Goal: Navigation & Orientation: Find specific page/section

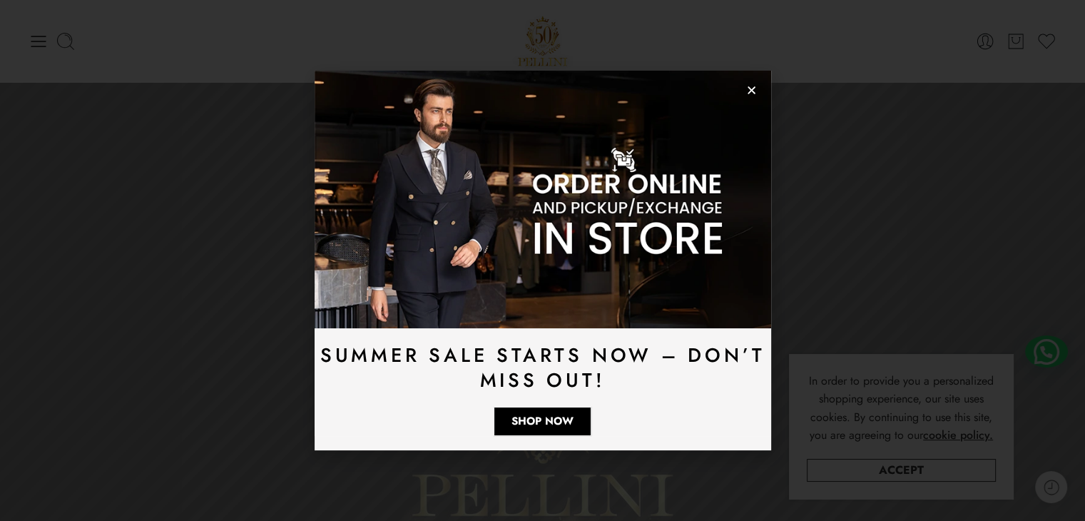
click at [753, 94] on icon "Close" at bounding box center [751, 90] width 11 height 11
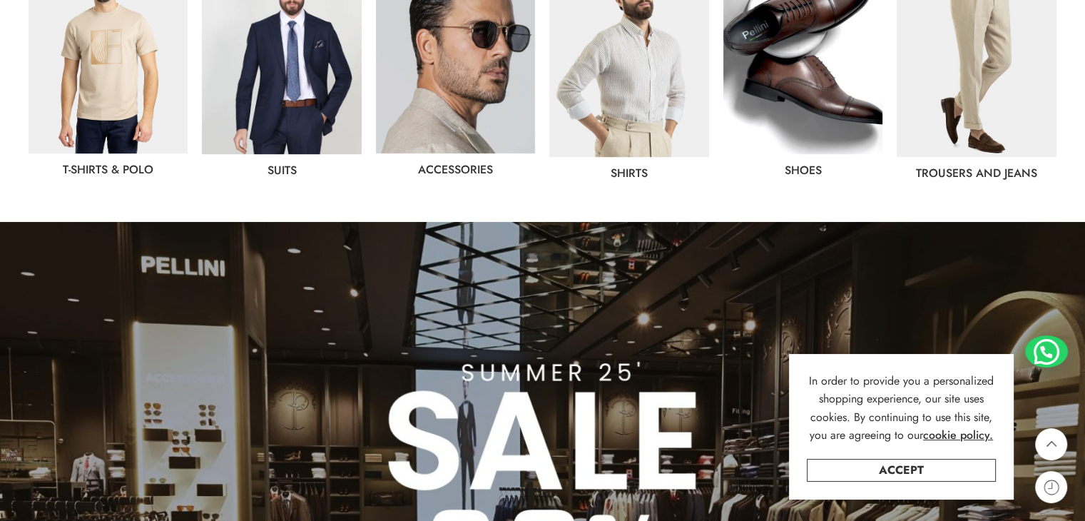
scroll to position [872, 0]
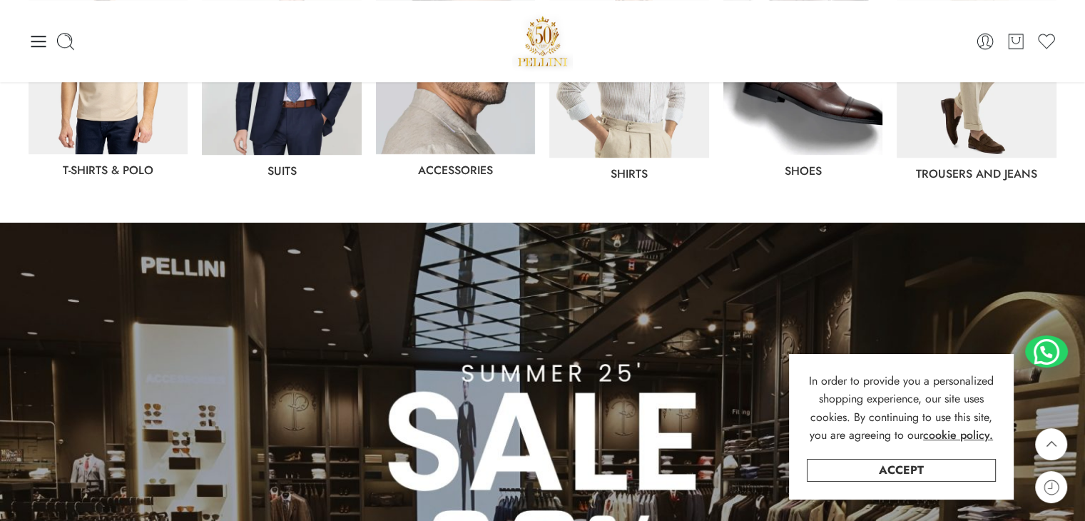
click at [957, 171] on link "Trousers and jeans" at bounding box center [976, 174] width 121 height 16
click at [280, 175] on link "Suits" at bounding box center [282, 171] width 29 height 16
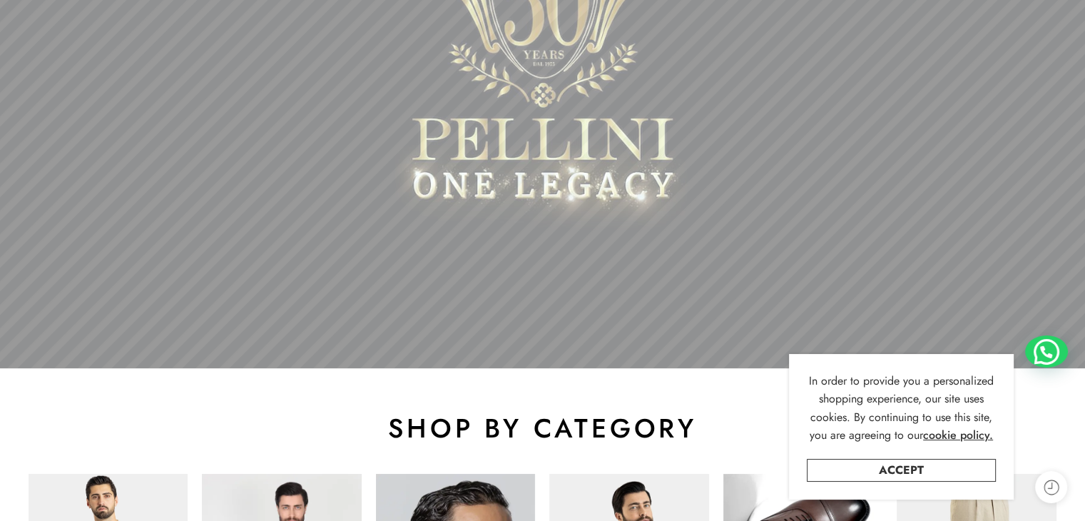
scroll to position [390, 0]
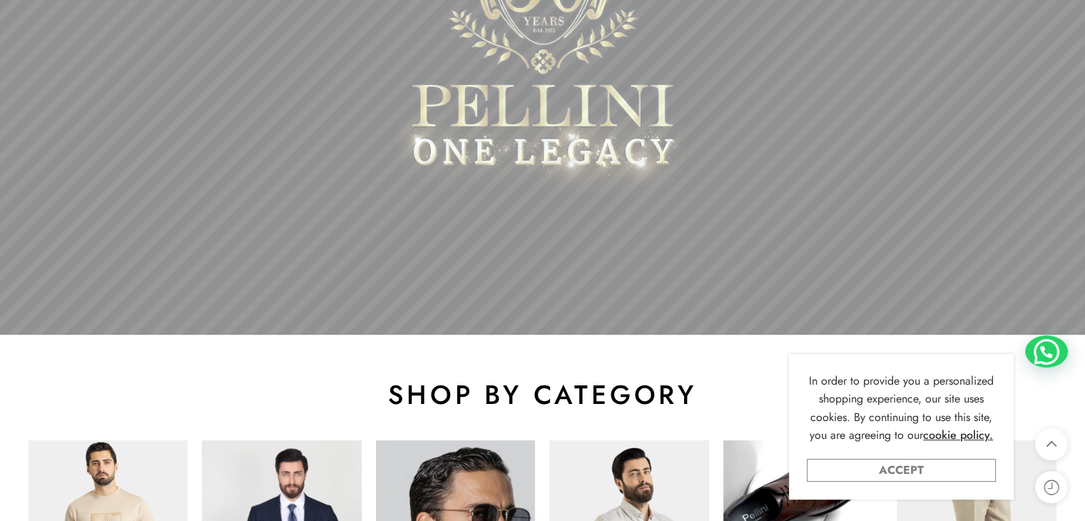
click at [894, 469] on link "Accept" at bounding box center [901, 470] width 189 height 23
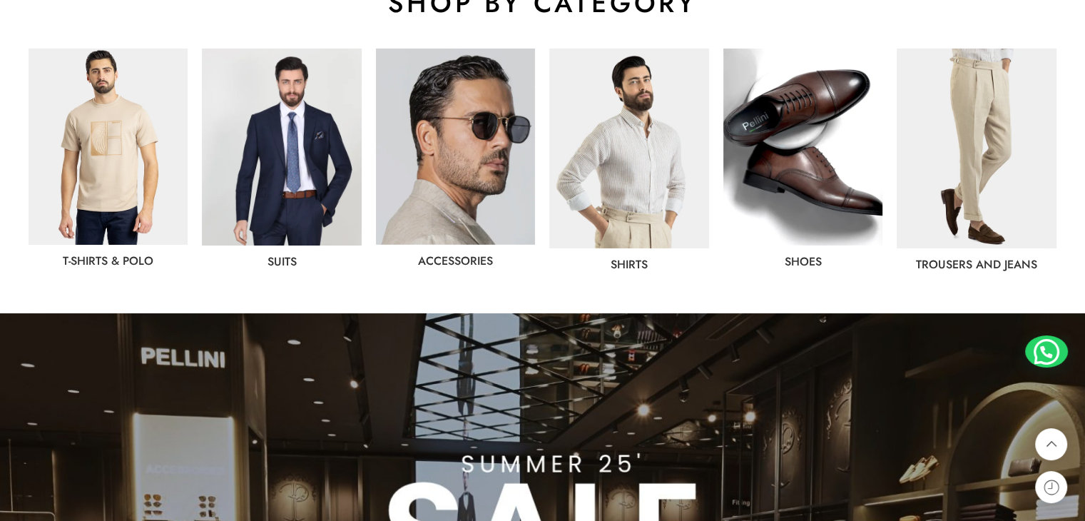
scroll to position [913, 0]
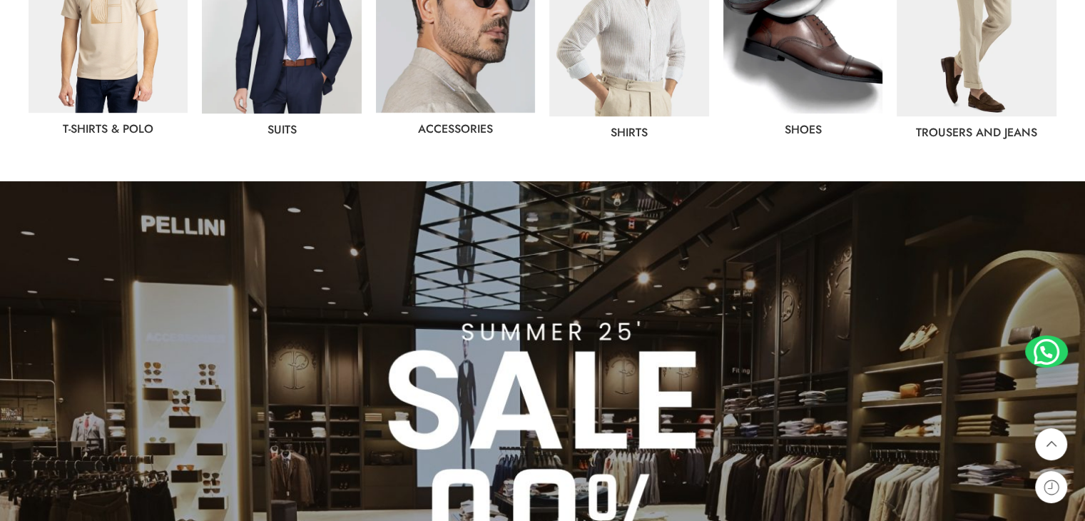
click at [825, 68] on img at bounding box center [802, 15] width 159 height 197
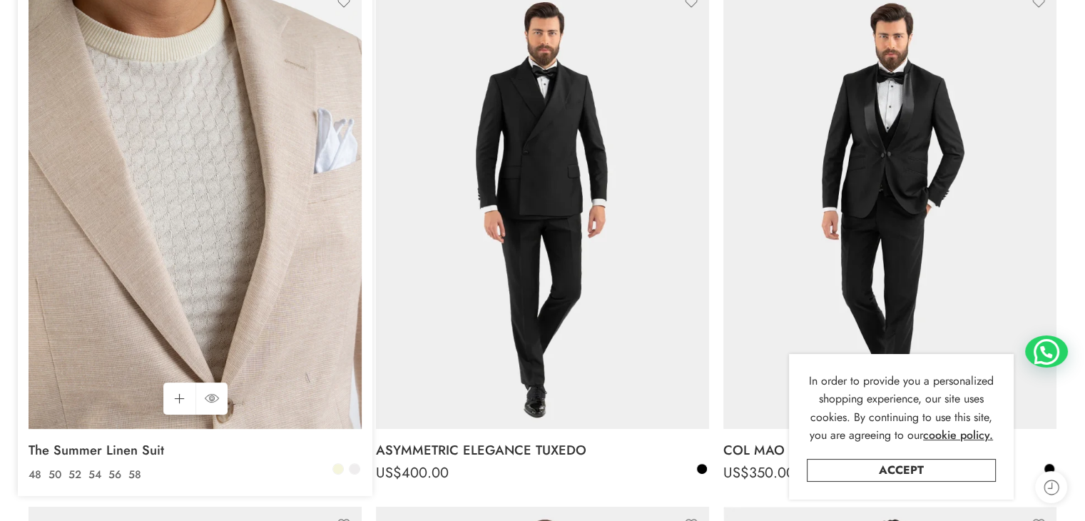
scroll to position [300, 0]
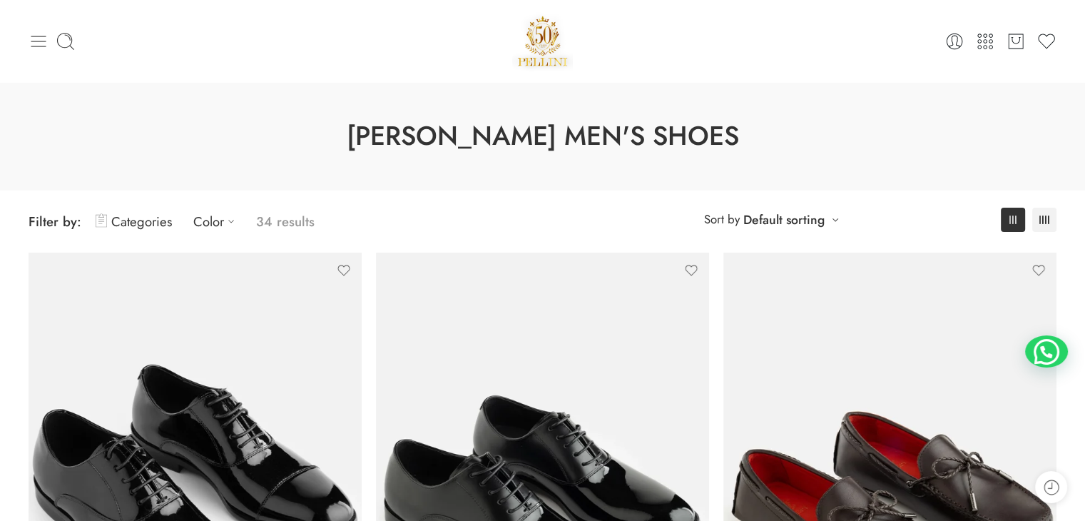
click at [46, 39] on icon at bounding box center [39, 41] width 20 height 20
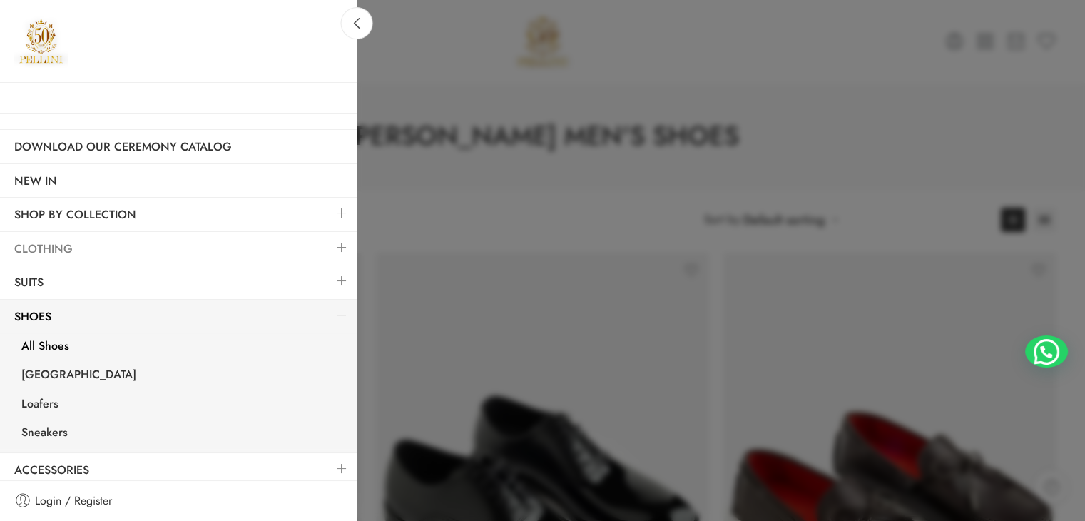
click at [80, 246] on link "Clothing" at bounding box center [178, 249] width 357 height 33
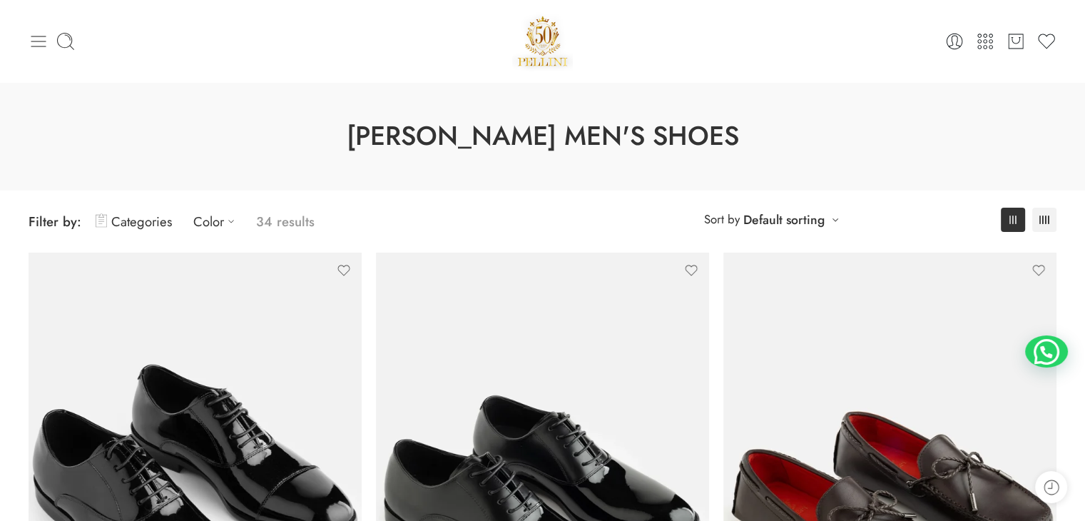
click at [44, 47] on icon at bounding box center [39, 41] width 20 height 20
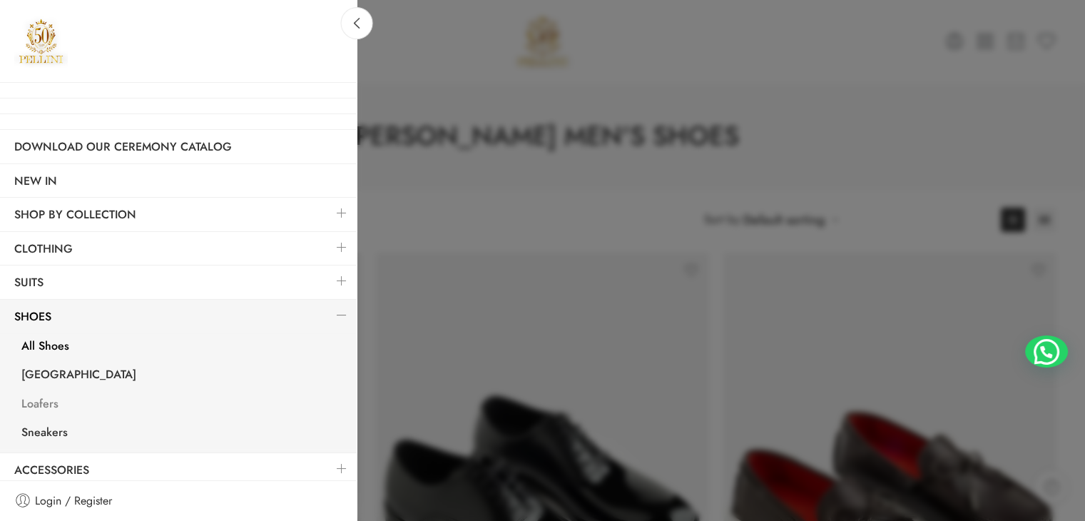
scroll to position [5, 0]
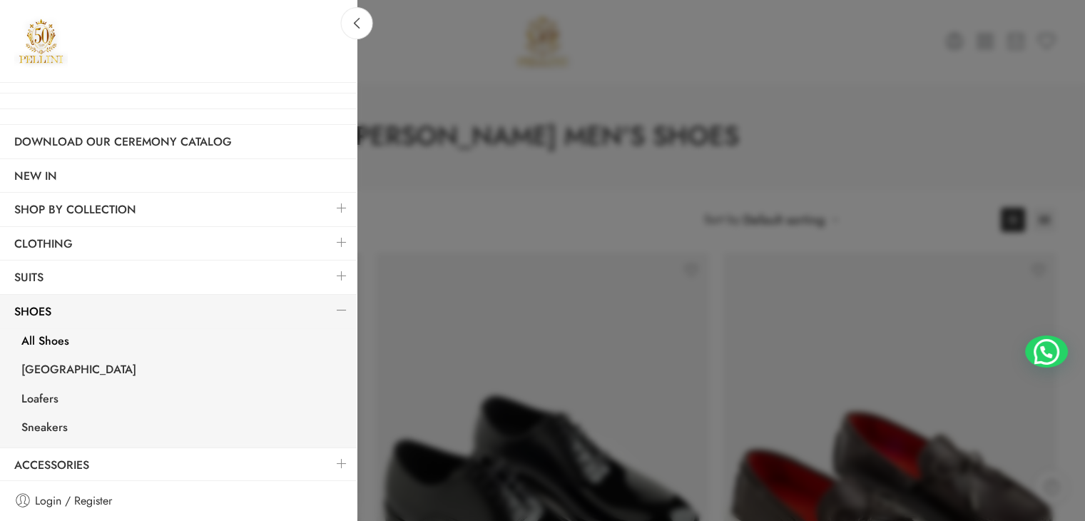
click at [327, 243] on link at bounding box center [342, 242] width 30 height 31
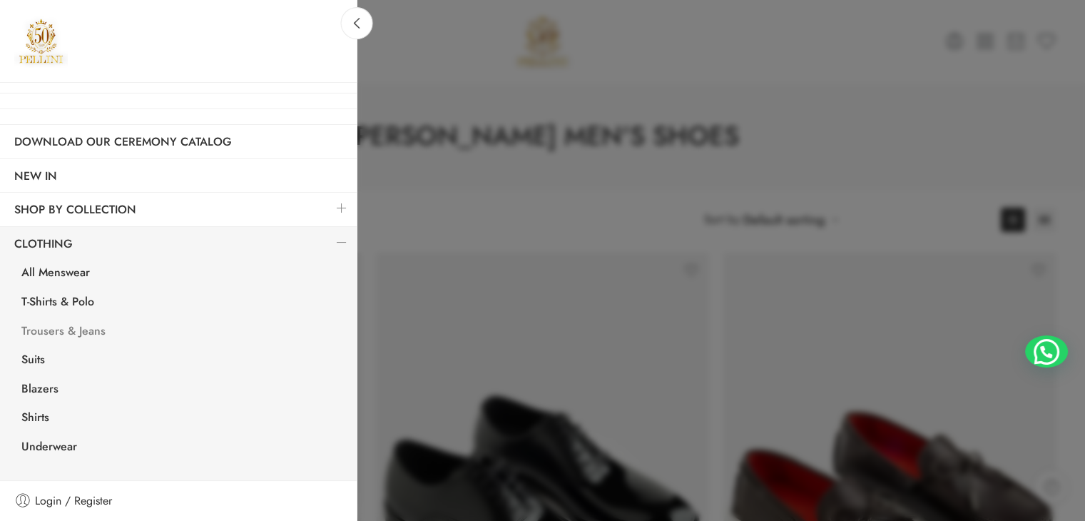
click at [73, 337] on link "Trousers & Jeans" at bounding box center [182, 332] width 350 height 29
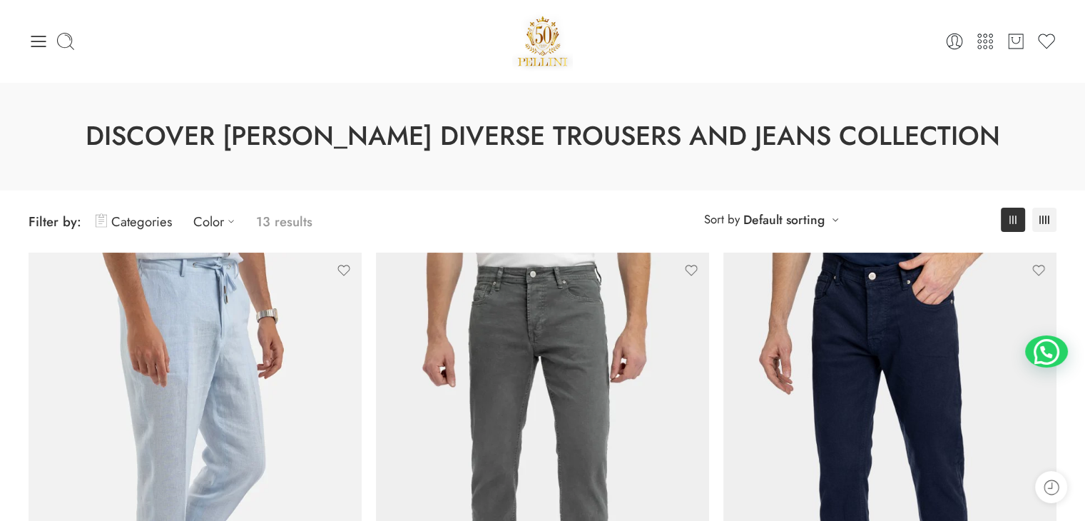
click at [788, 68] on div "0 Cart 0 Wishlist" at bounding box center [543, 41] width 1028 height 61
click at [770, 24] on div "0 Cart 0 Wishlist" at bounding box center [543, 41] width 1028 height 61
